Goal: Task Accomplishment & Management: Use online tool/utility

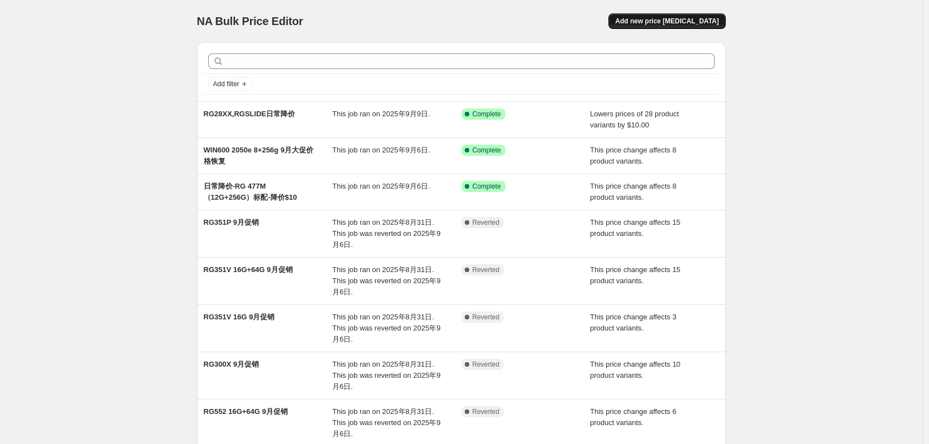
click at [672, 19] on span "Add new price [MEDICAL_DATA]" at bounding box center [667, 21] width 104 height 9
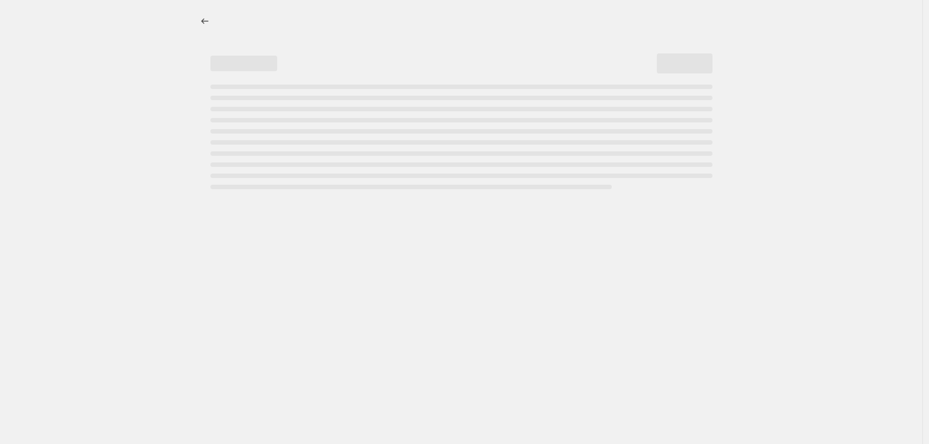
select select "percentage"
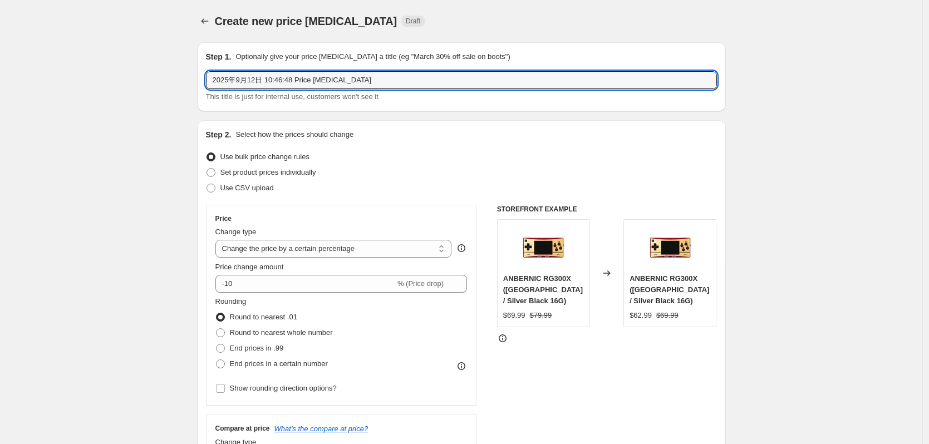
drag, startPoint x: 368, startPoint y: 81, endPoint x: 182, endPoint y: 80, distance: 186.5
type input "r"
type input "RG476H-首发3天-$15OFF"
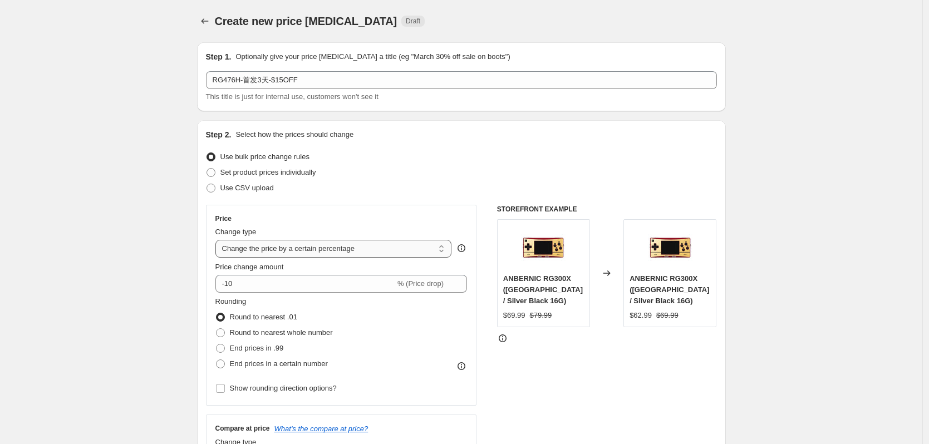
click at [365, 253] on select "Change the price to a certain amount Change the price by a certain amount Chang…" at bounding box center [333, 249] width 237 height 18
select select "bcap"
click at [218, 240] on select "Change the price to a certain amount Change the price by a certain amount Chang…" at bounding box center [333, 249] width 237 height 18
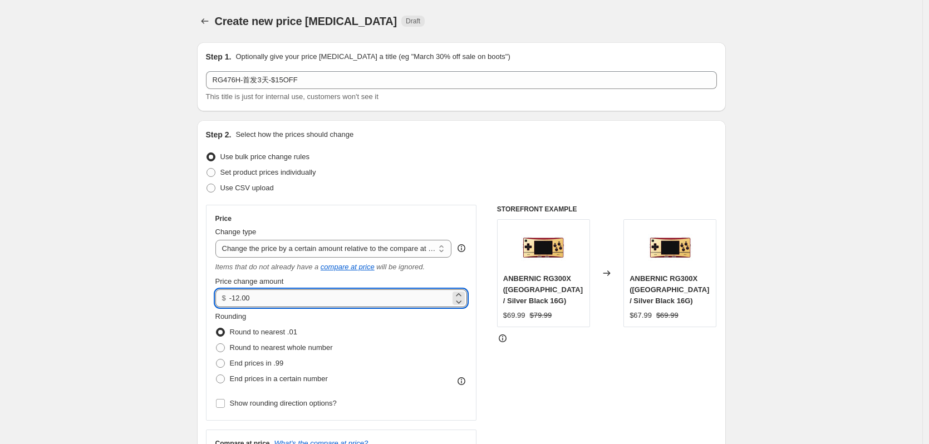
click at [240, 299] on input "-12.00" at bounding box center [339, 299] width 221 height 18
type input "-15.00"
click at [366, 183] on div "Use CSV upload" at bounding box center [461, 188] width 511 height 16
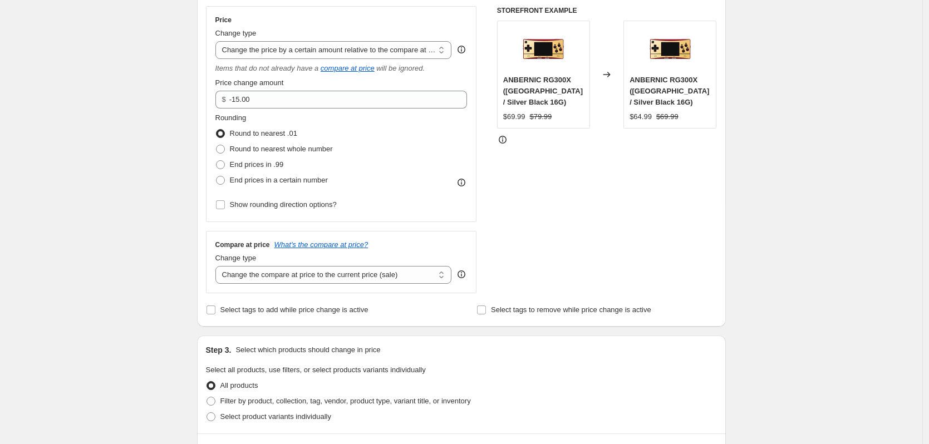
scroll to position [278, 0]
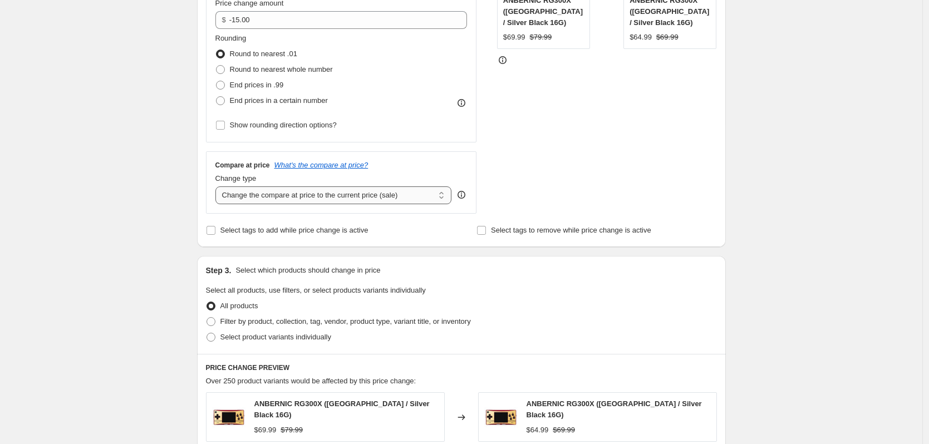
click at [330, 197] on select "Change the compare at price to the current price (sale) Change the compare at p…" at bounding box center [333, 196] width 237 height 18
select select "no_change"
click at [218, 187] on select "Change the compare at price to the current price (sale) Change the compare at p…" at bounding box center [333, 196] width 237 height 18
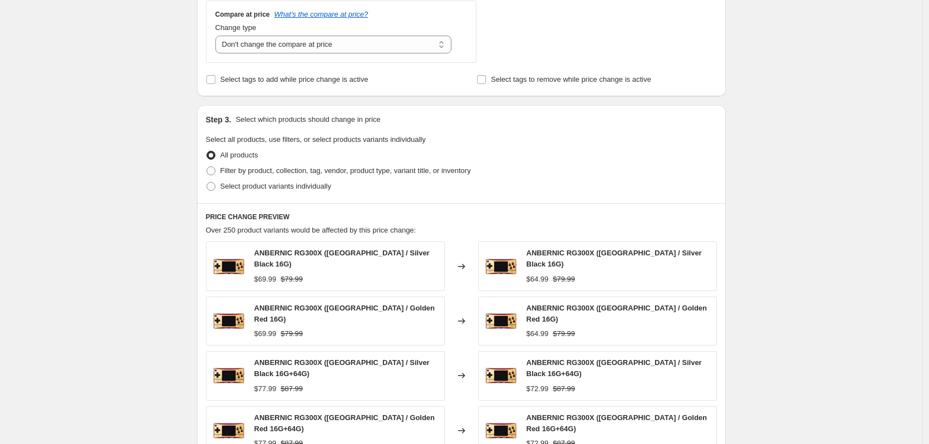
scroll to position [445, 0]
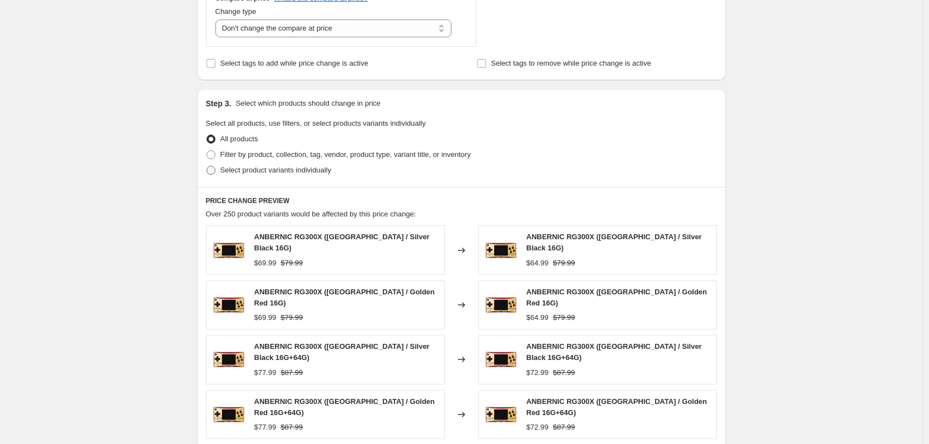
click at [264, 173] on span "Select product variants individually" at bounding box center [275, 170] width 111 height 8
click at [207, 166] on input "Select product variants individually" at bounding box center [207, 166] width 1 height 1
radio input "true"
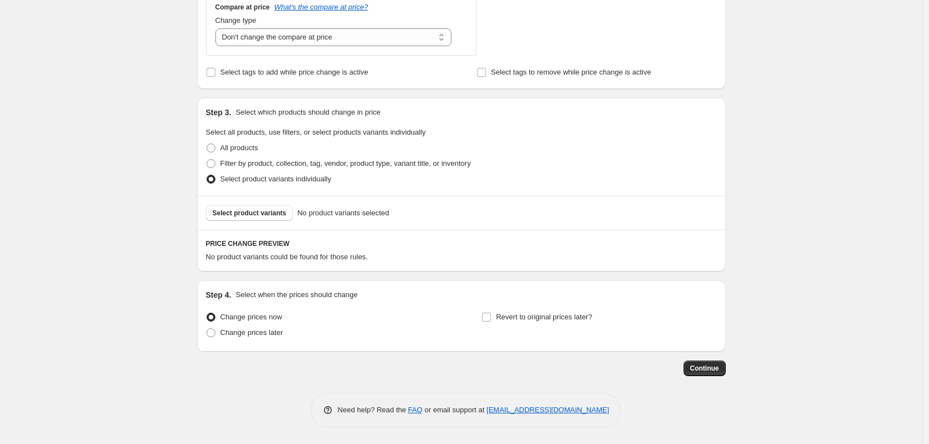
scroll to position [437, 0]
click at [264, 219] on button "Select product variants" at bounding box center [249, 213] width 87 height 16
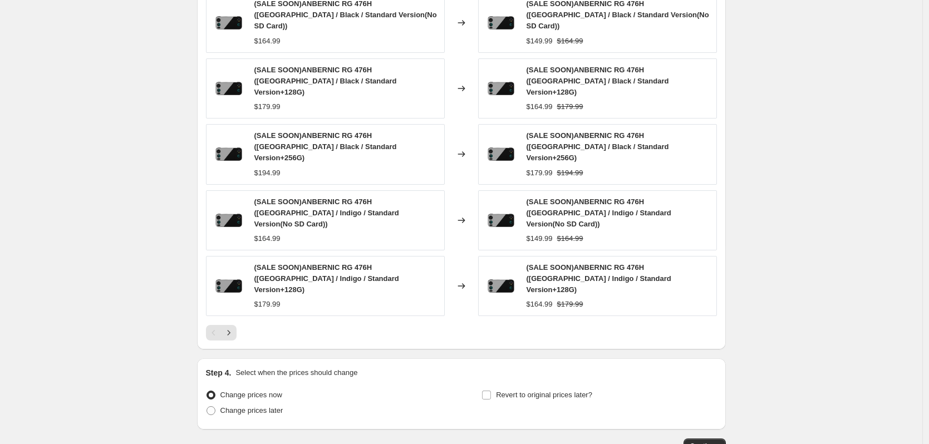
scroll to position [715, 0]
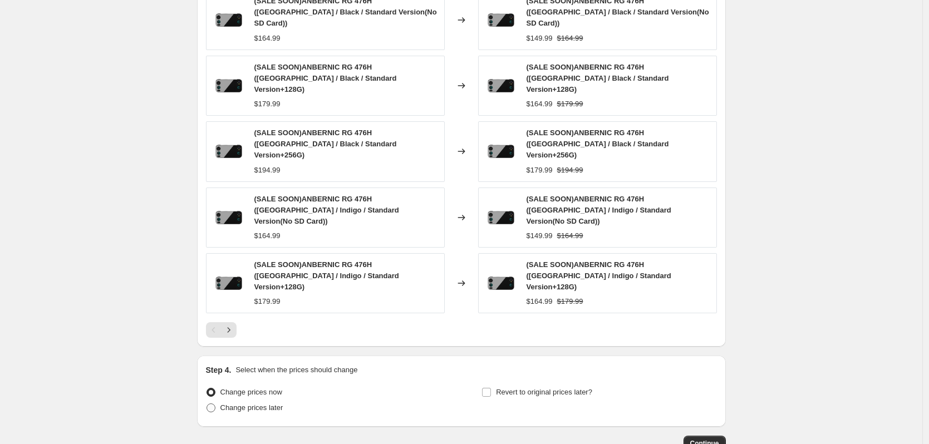
click at [249, 404] on span "Change prices later" at bounding box center [251, 408] width 63 height 8
click at [207, 404] on input "Change prices later" at bounding box center [207, 404] width 1 height 1
radio input "true"
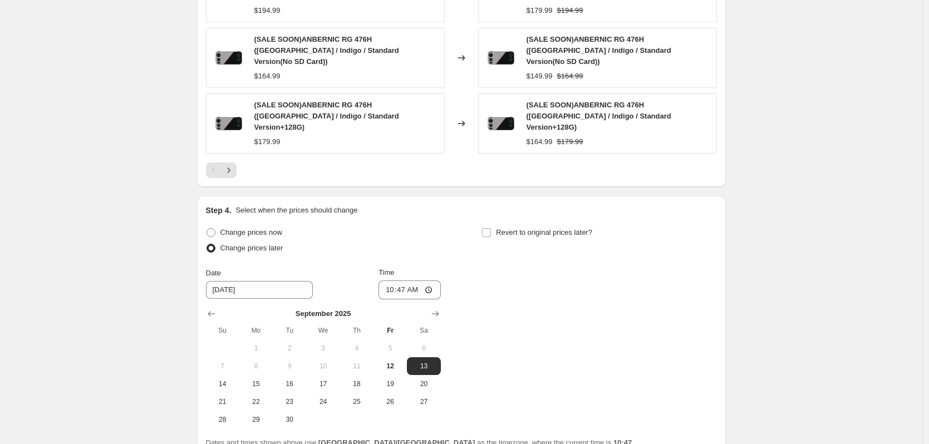
scroll to position [882, 0]
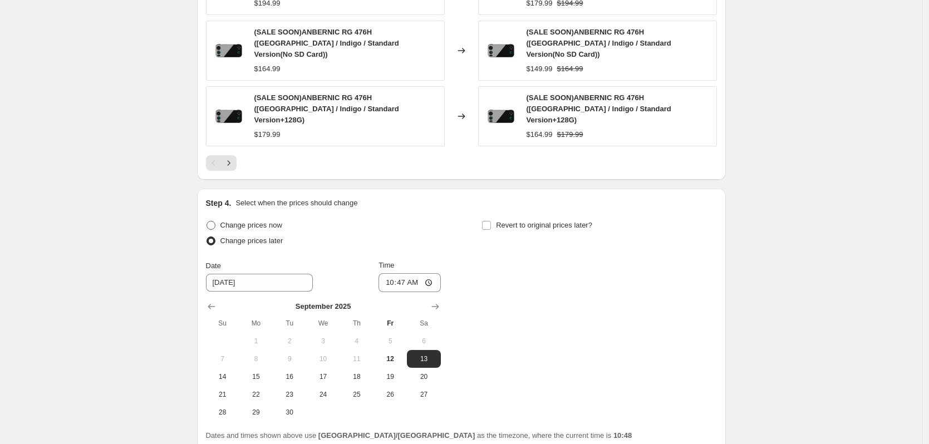
click at [232, 221] on span "Change prices now" at bounding box center [251, 225] width 62 height 8
click at [207, 221] on input "Change prices now" at bounding box center [207, 221] width 1 height 1
radio input "true"
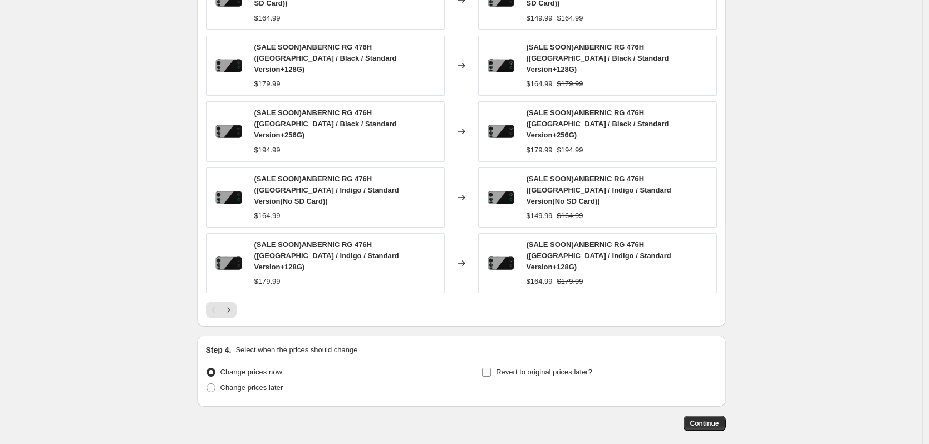
click at [543, 368] on span "Revert to original prices later?" at bounding box center [544, 372] width 96 height 8
click at [491, 368] on input "Revert to original prices later?" at bounding box center [486, 372] width 9 height 9
checkbox input "true"
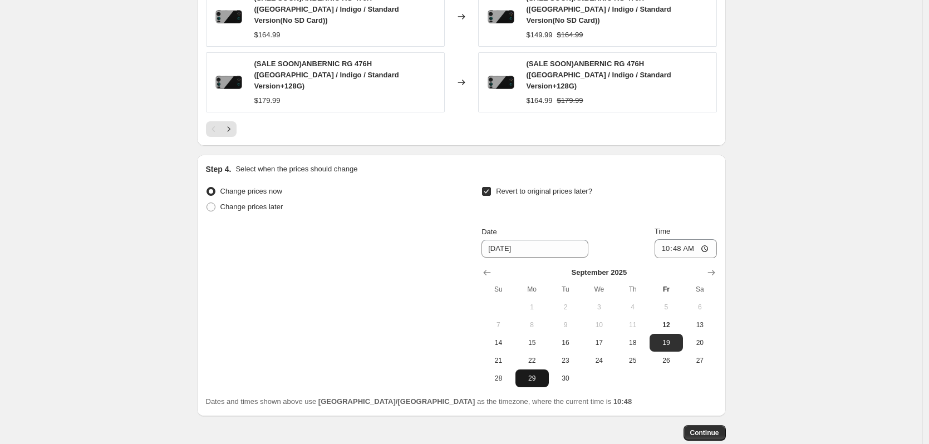
scroll to position [926, 0]
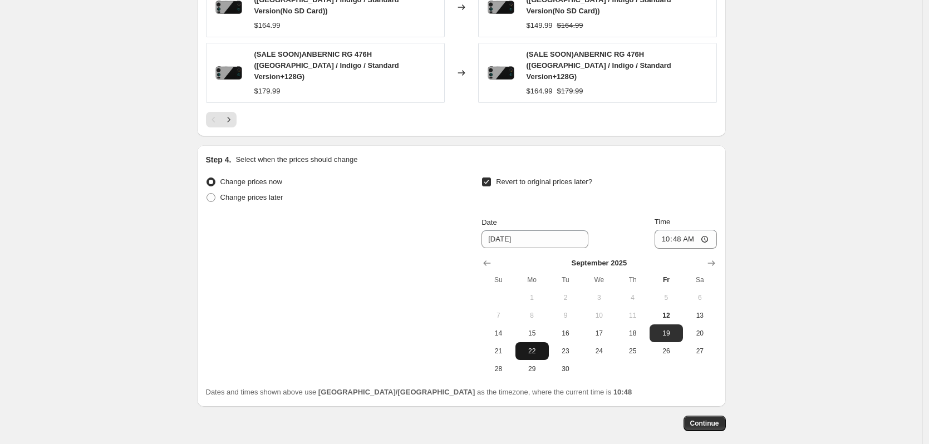
click at [533, 347] on span "22" at bounding box center [532, 351] width 24 height 9
type input "[DATE]"
click at [685, 230] on input "10:48" at bounding box center [686, 239] width 62 height 19
type input "18:00"
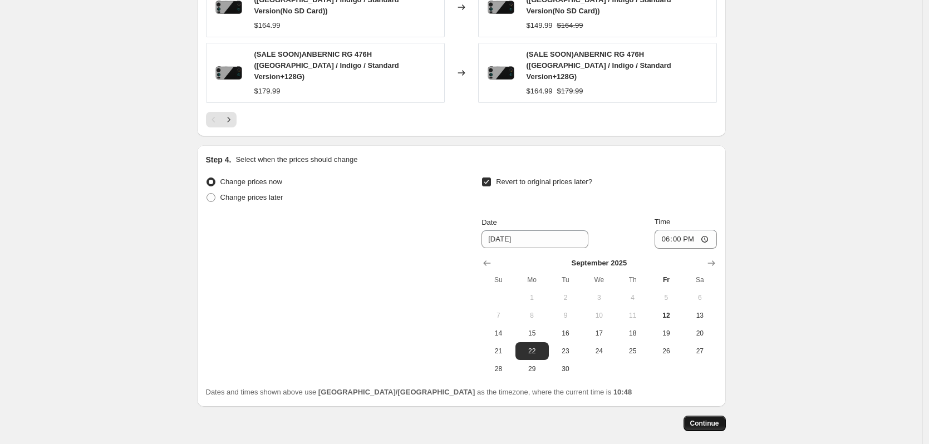
click at [707, 419] on span "Continue" at bounding box center [704, 423] width 29 height 9
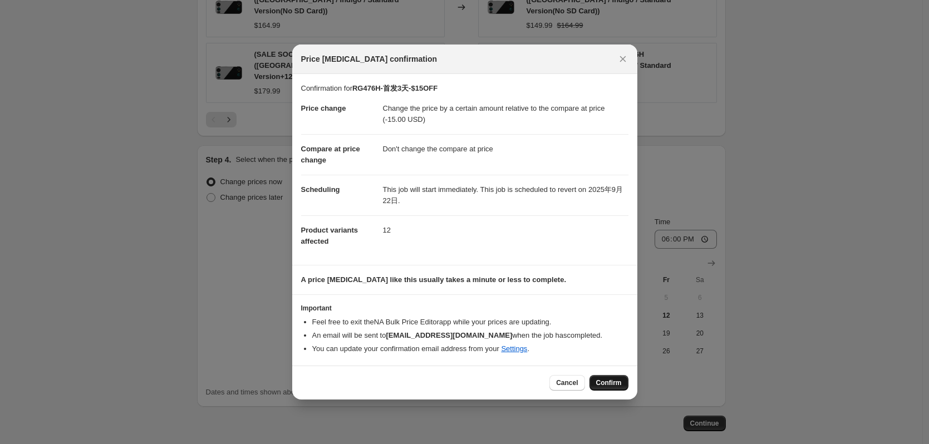
click at [605, 386] on span "Confirm" at bounding box center [609, 383] width 26 height 9
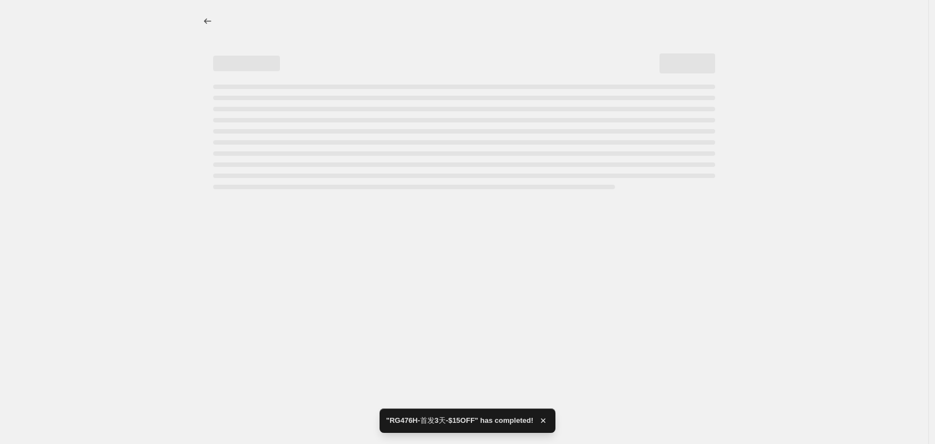
select select "bcap"
select select "no_change"
